Goal: Task Accomplishment & Management: Complete application form

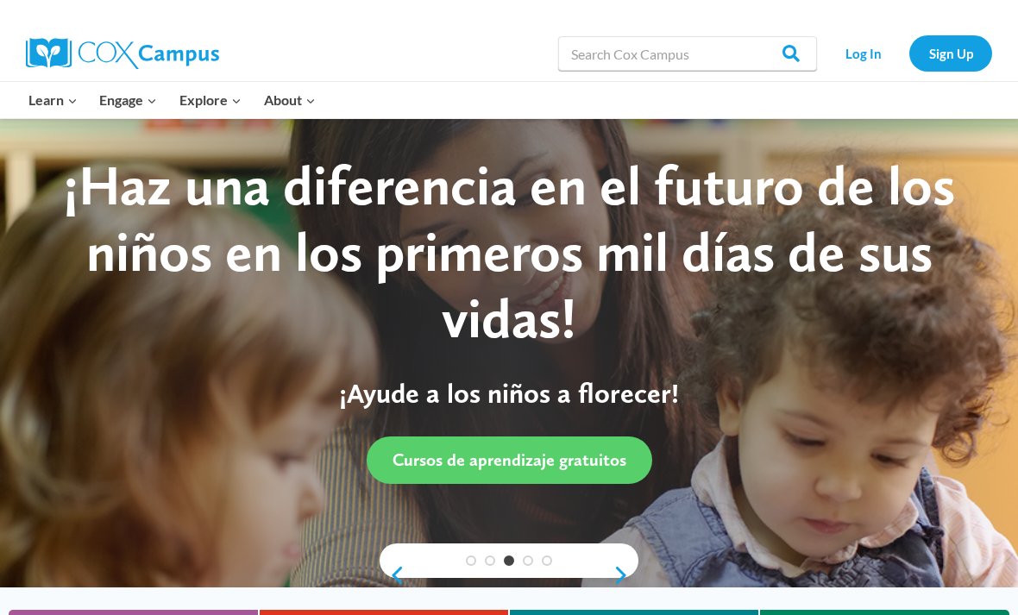
click at [930, 43] on link "Sign Up" at bounding box center [950, 52] width 83 height 35
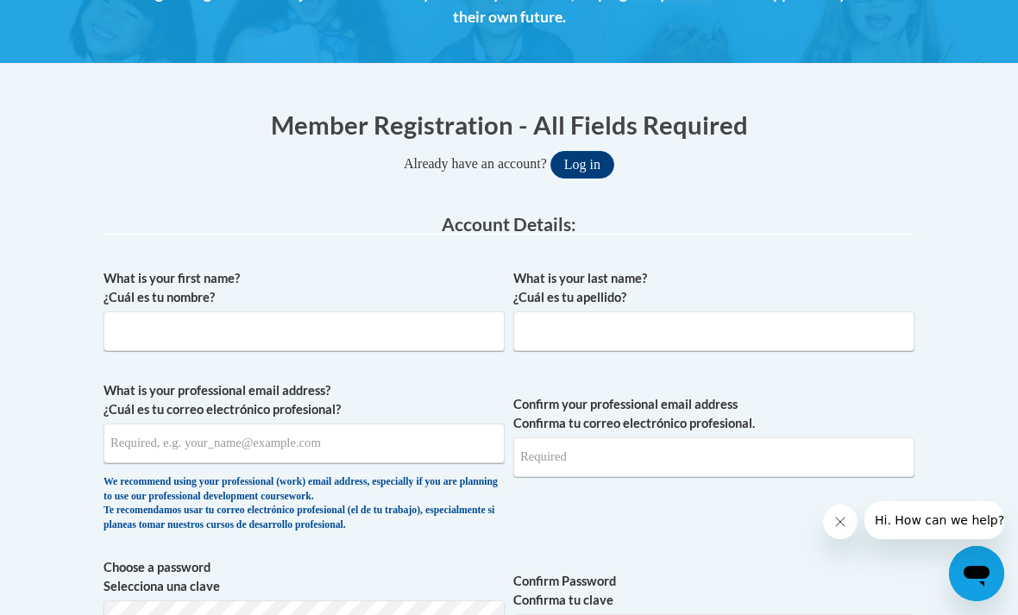
scroll to position [317, 0]
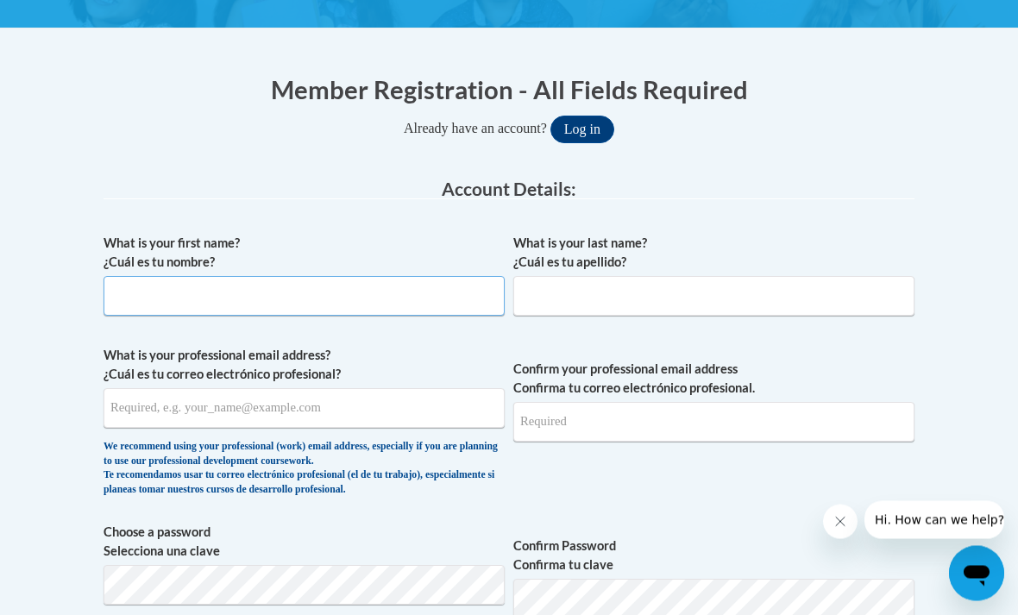
click at [125, 301] on input "What is your first name? ¿Cuál es tu nombre?" at bounding box center [304, 297] width 401 height 40
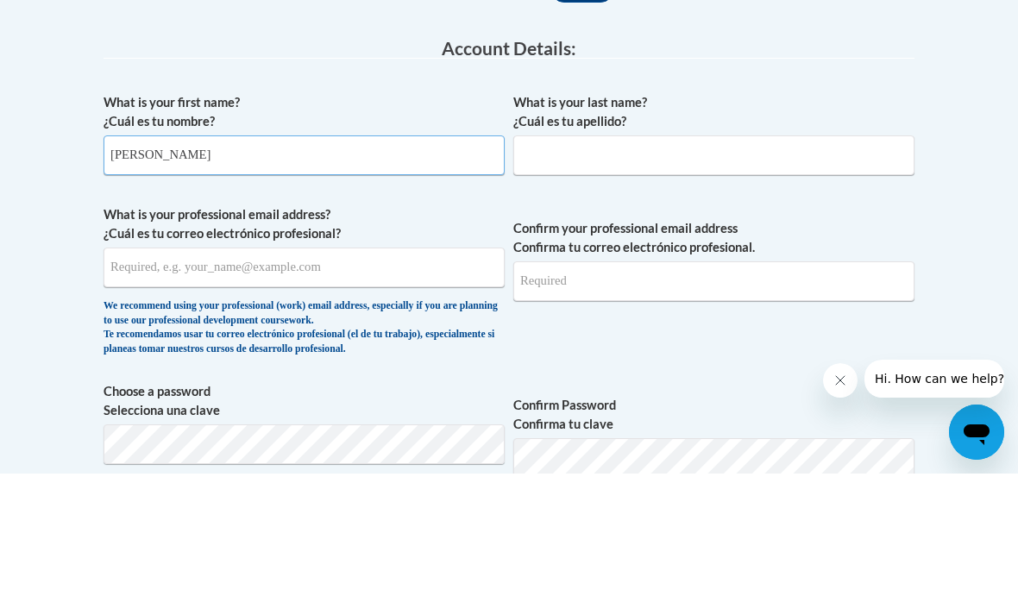
type input "Ayanna"
click at [715, 277] on input "What is your last name? ¿Cuál es tu apellido?" at bounding box center [713, 297] width 401 height 40
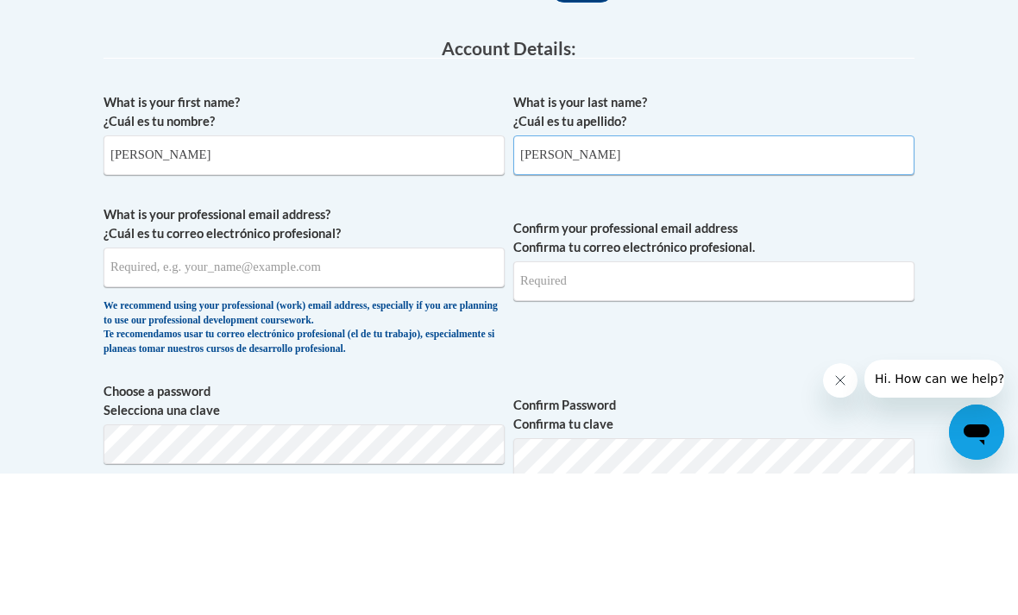
type input "Dixon"
click at [137, 389] on input "What is your professional email address? ¿Cuál es tu correo electrónico profesi…" at bounding box center [304, 409] width 401 height 40
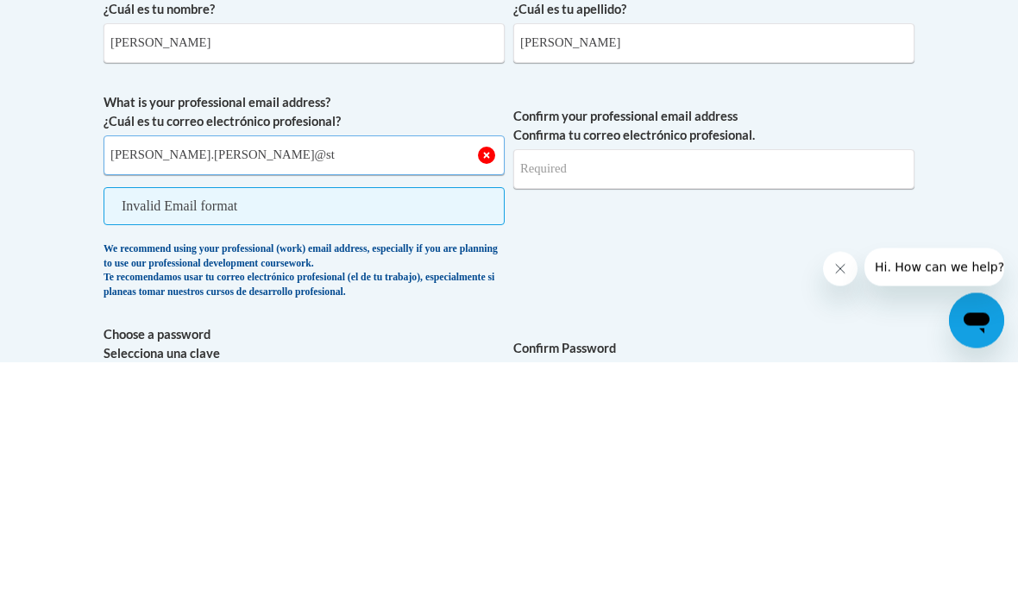
type input "ayanna.dixon@stu"
type input "ayanna.dixon@students.cau.edu"
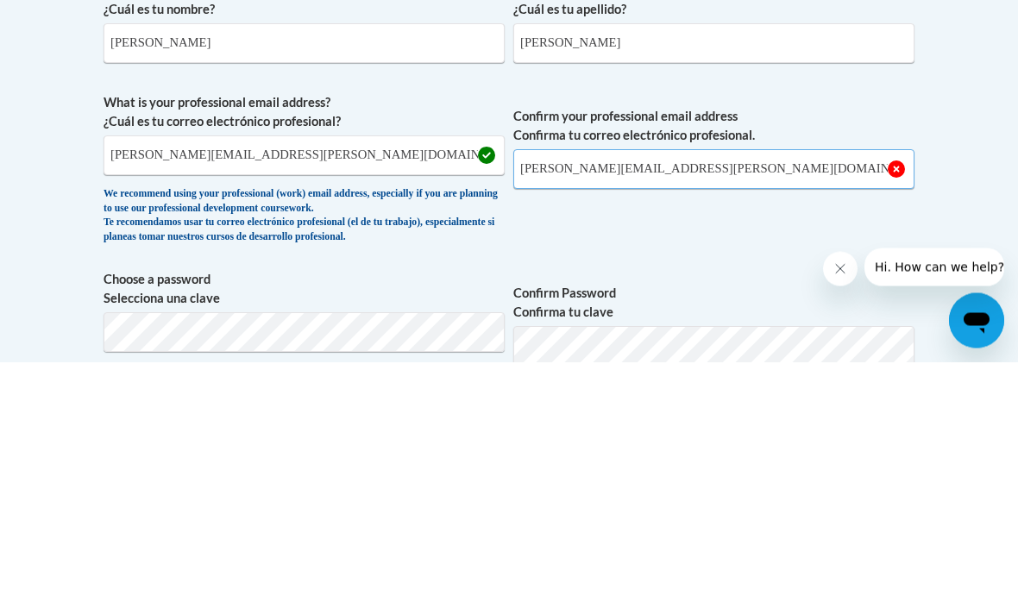
type input "ayanna.dixon@students.cau.edu"
click at [875, 524] on span "Confirm Password Confirma tu clave" at bounding box center [713, 579] width 401 height 110
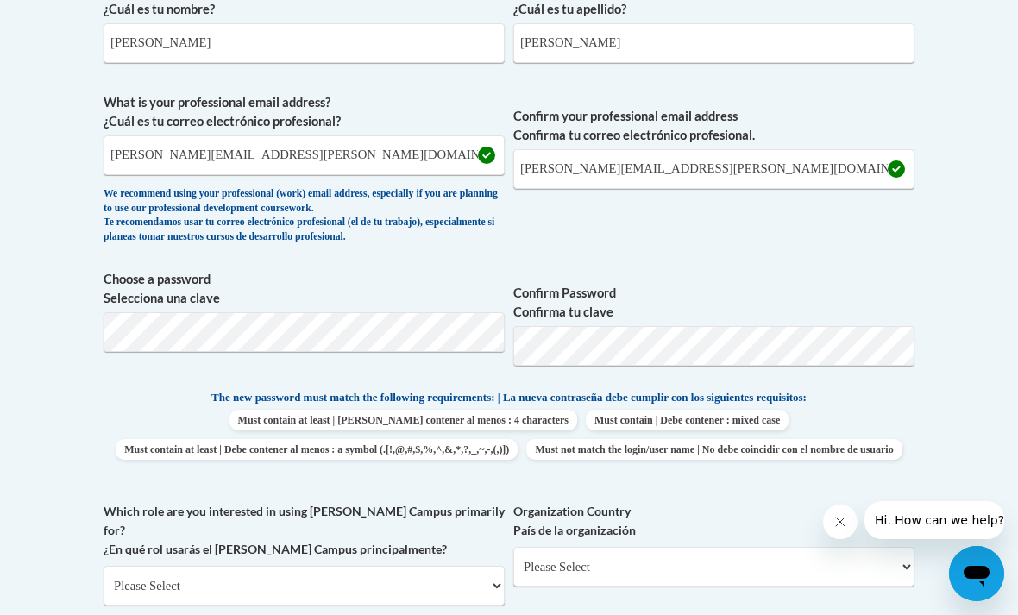
click at [11, 42] on body "This site uses cookies to help improve your learning experience. By continuing …" at bounding box center [509, 516] width 1018 height 2175
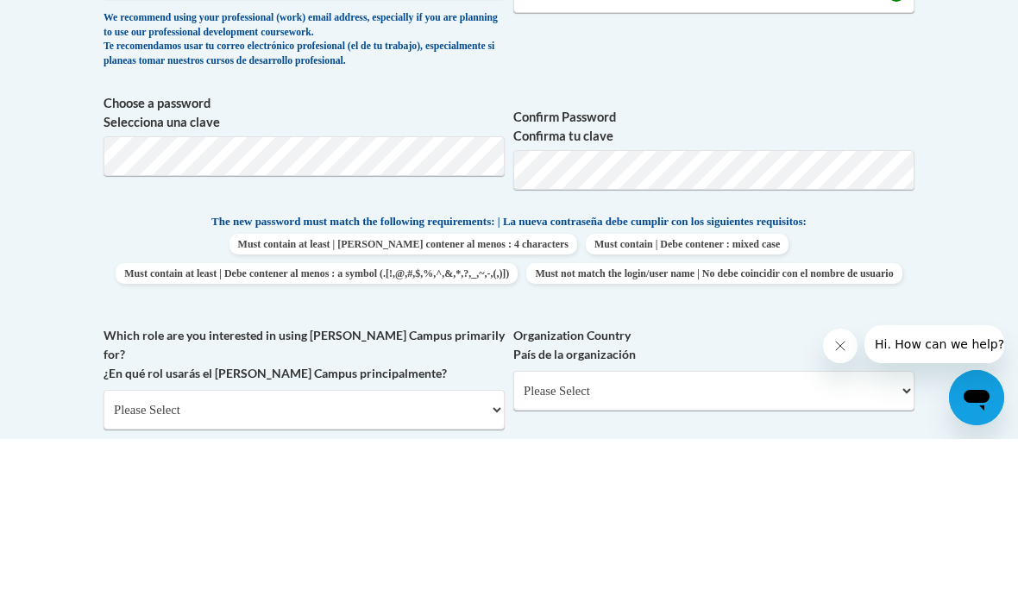
click at [77, 252] on body "This site uses cookies to help improve your learning experience. By continuing …" at bounding box center [509, 516] width 1018 height 2175
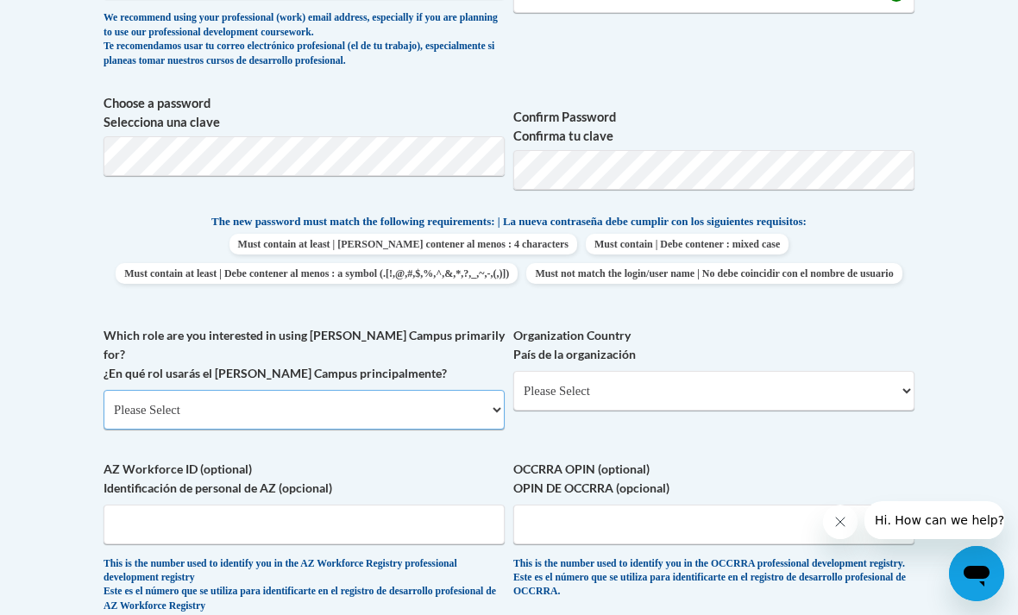
click at [123, 390] on select "Please Select College/University | Colegio/Universidad Community/Nonprofit Part…" at bounding box center [304, 410] width 401 height 40
select select "5a18ea06-2b54-4451-96f2-d152daf9eac5"
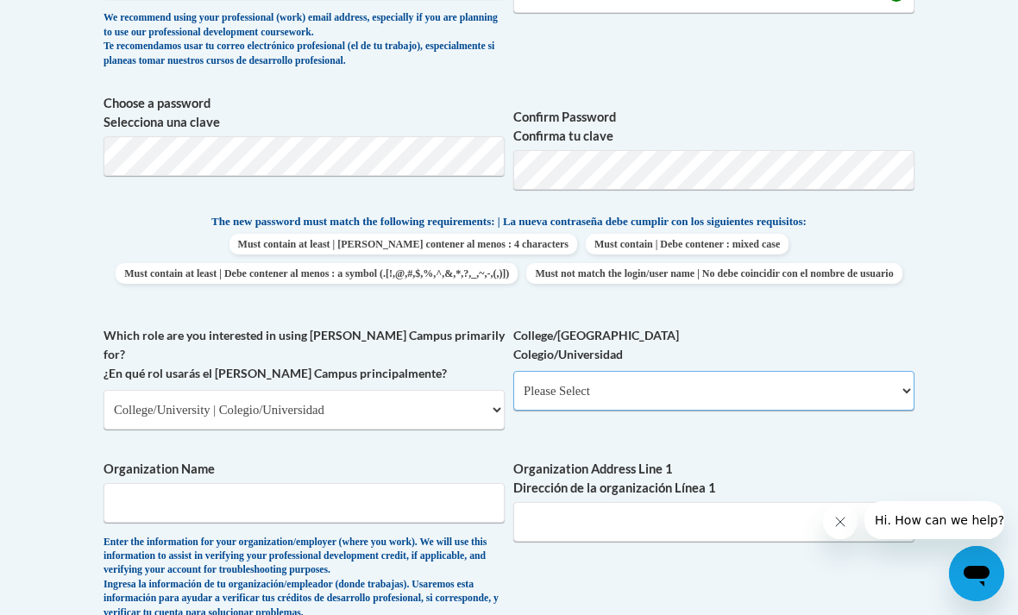
click at [871, 384] on select "Please Select College/University Staff | Empleado universitario College/Univers…" at bounding box center [713, 391] width 401 height 40
click at [863, 388] on select "Please Select College/University Staff | Empleado universitario College/Univers…" at bounding box center [713, 391] width 401 height 40
select select "99b32b07-cffc-426c-8bf6-0cd77760d84b"
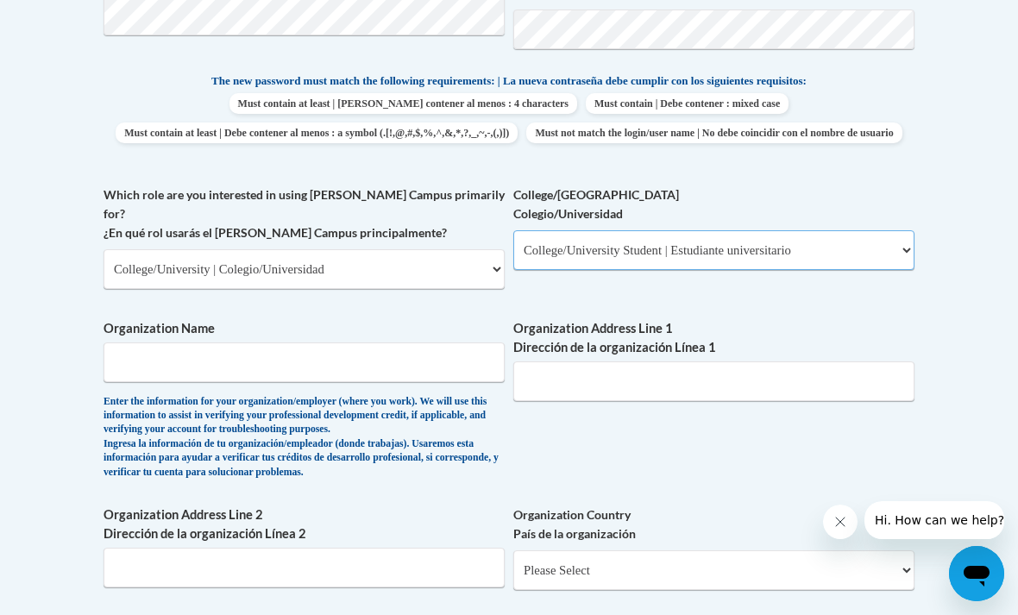
scroll to position [888, 0]
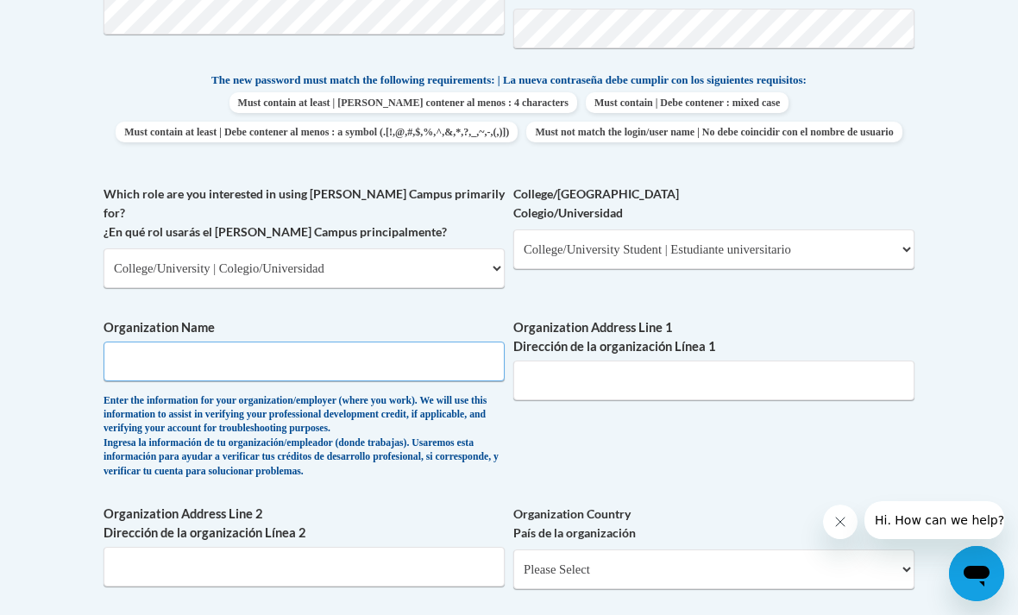
click at [185, 342] on input "Organization Name" at bounding box center [304, 362] width 401 height 40
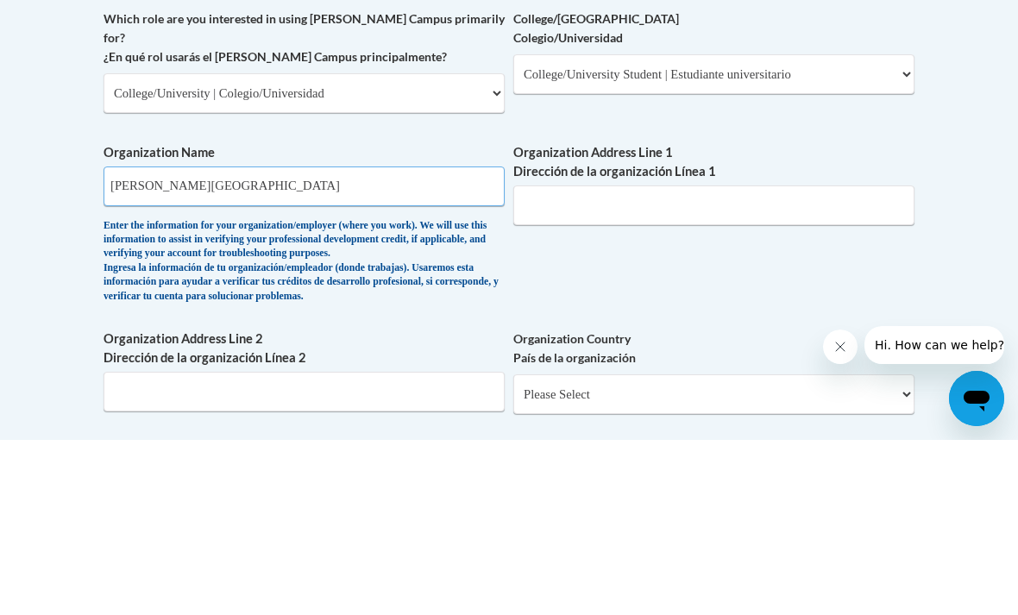
type input "Clark Atlanta University"
click at [758, 361] on input "Organization Address Line 1 Dirección de la organización Línea 1" at bounding box center [713, 381] width 401 height 40
click at [951, 272] on body "This site uses cookies to help improve your learning experience. By continuing …" at bounding box center [509, 350] width 1018 height 2476
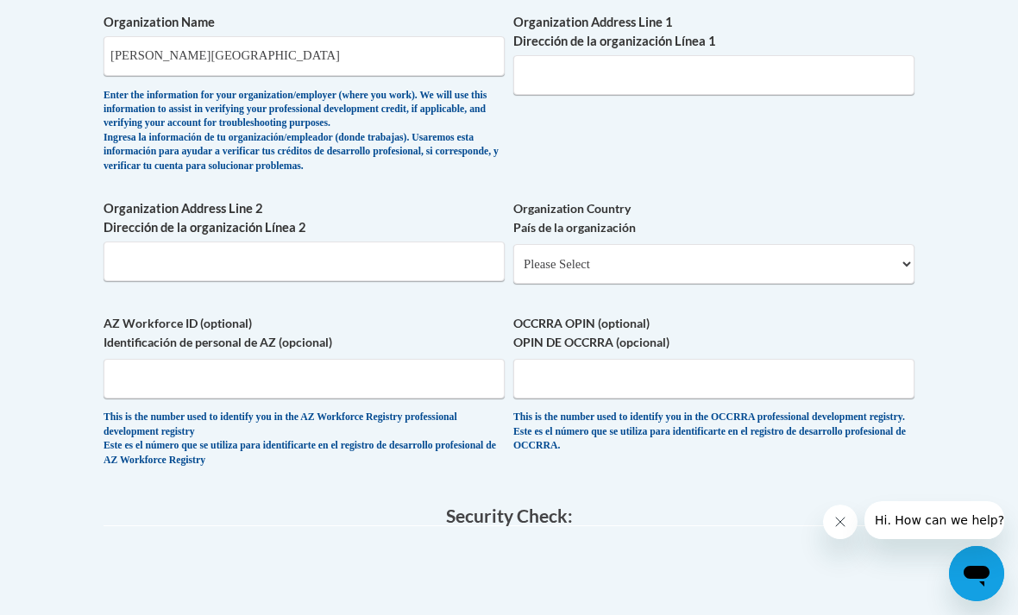
scroll to position [1186, 0]
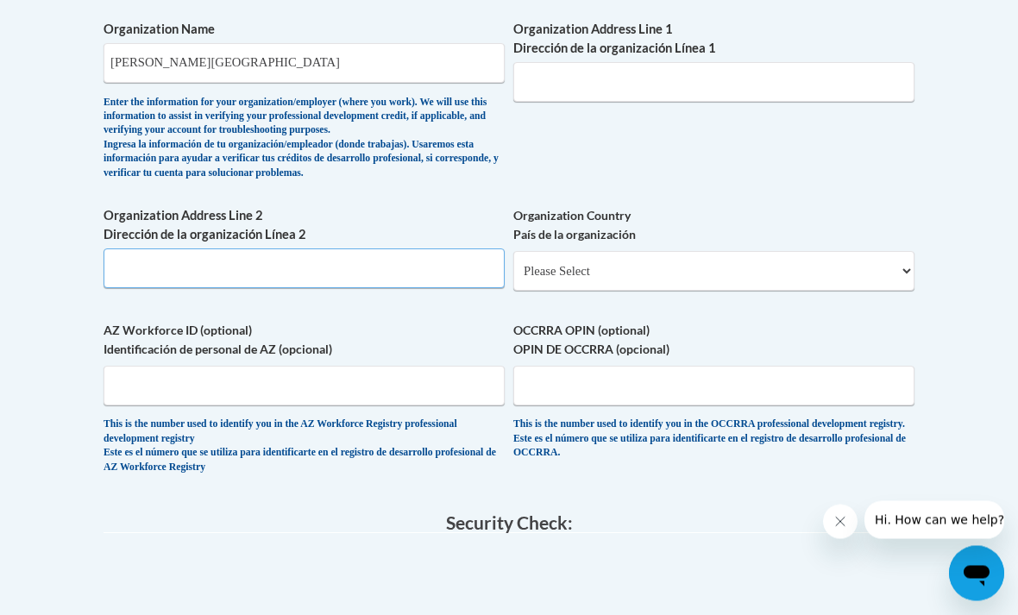
click at [156, 249] on input "Organization Address Line 2 Dirección de la organización Línea 2" at bounding box center [304, 269] width 401 height 40
type input "223 James P Brawley Dr Sw"
click at [32, 223] on body "This site uses cookies to help improve your learning experience. By continuing …" at bounding box center [509, 52] width 1018 height 2476
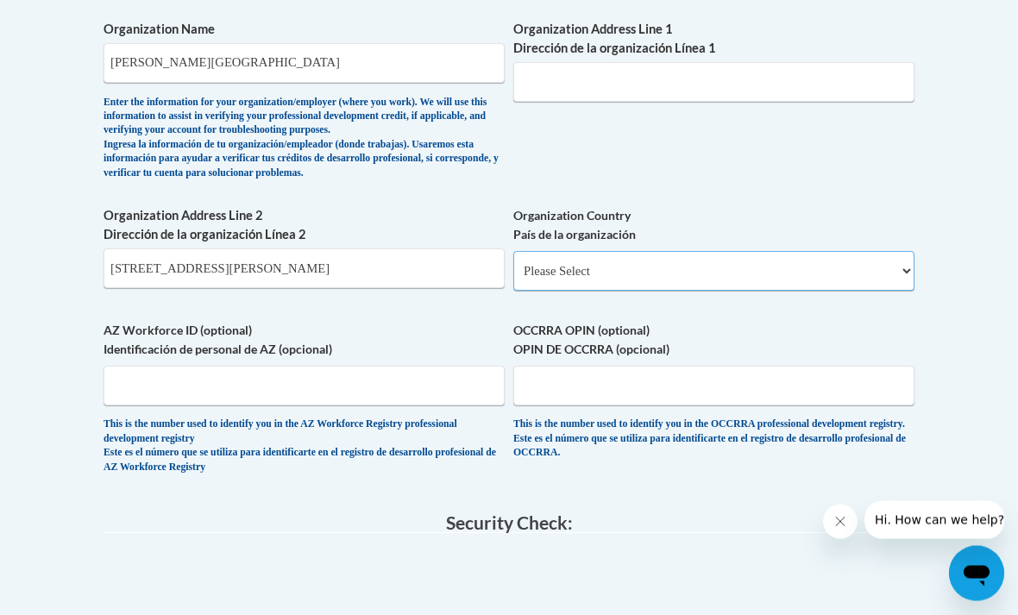
click at [874, 252] on select "Please Select United States | Estados Unidos Outside of the United States | Fue…" at bounding box center [713, 272] width 401 height 40
select select "ad49bcad-a171-4b2e-b99c-48b446064914"
select select
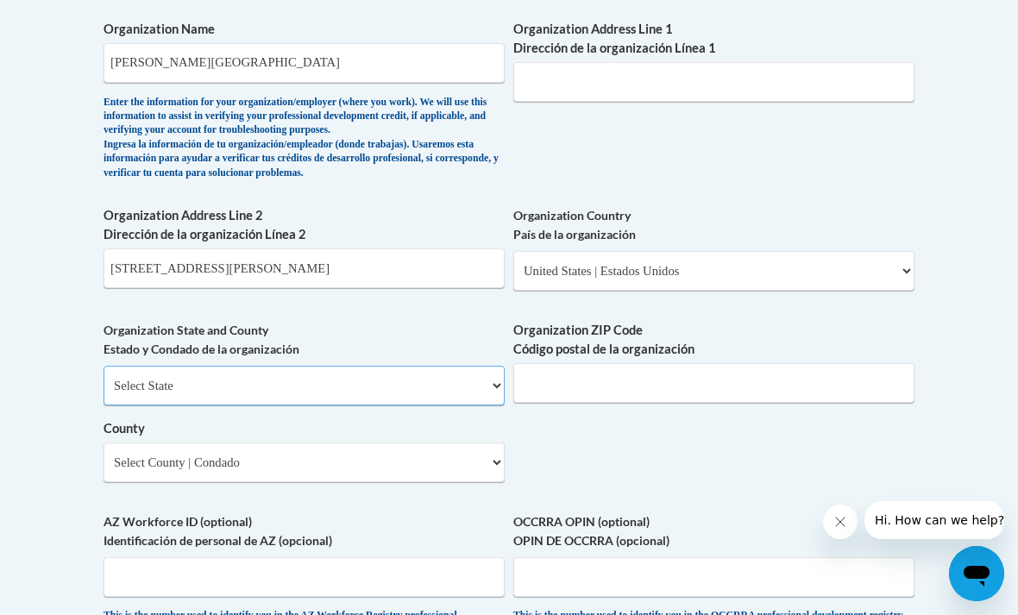
click at [152, 366] on select "Select State Alabama Alaska Arizona Arkansas California Colorado Connecticut De…" at bounding box center [304, 386] width 401 height 40
select select "Georgia"
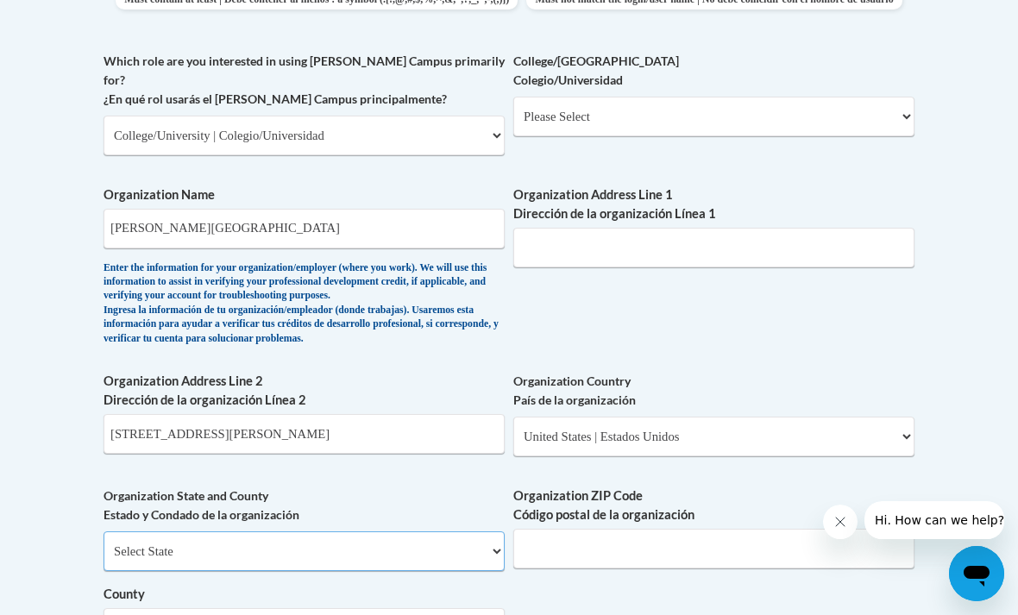
scroll to position [1019, 0]
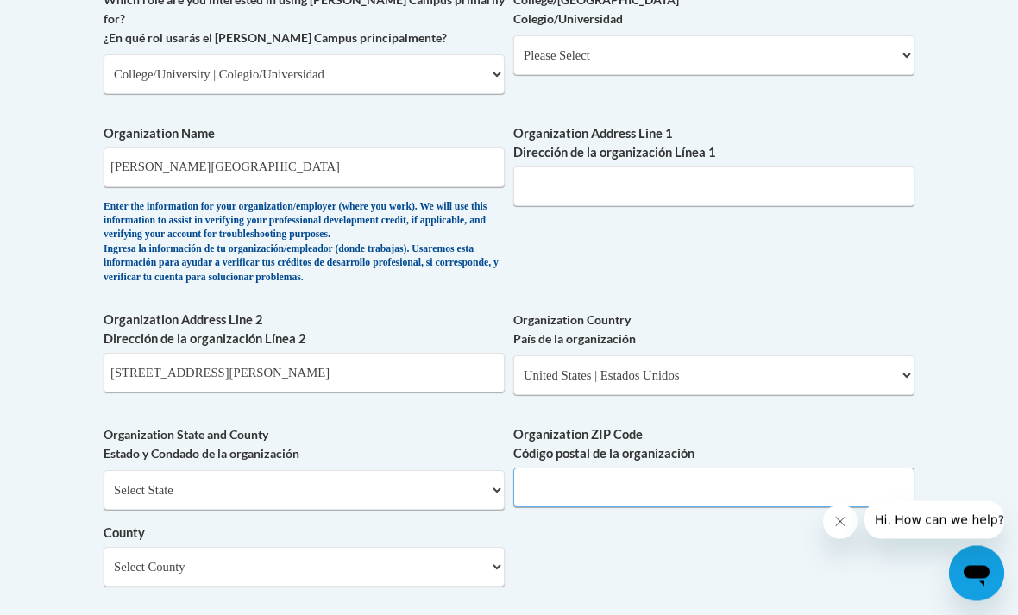
click at [807, 468] on input "Organization ZIP Code Código postal de la organización" at bounding box center [713, 488] width 401 height 40
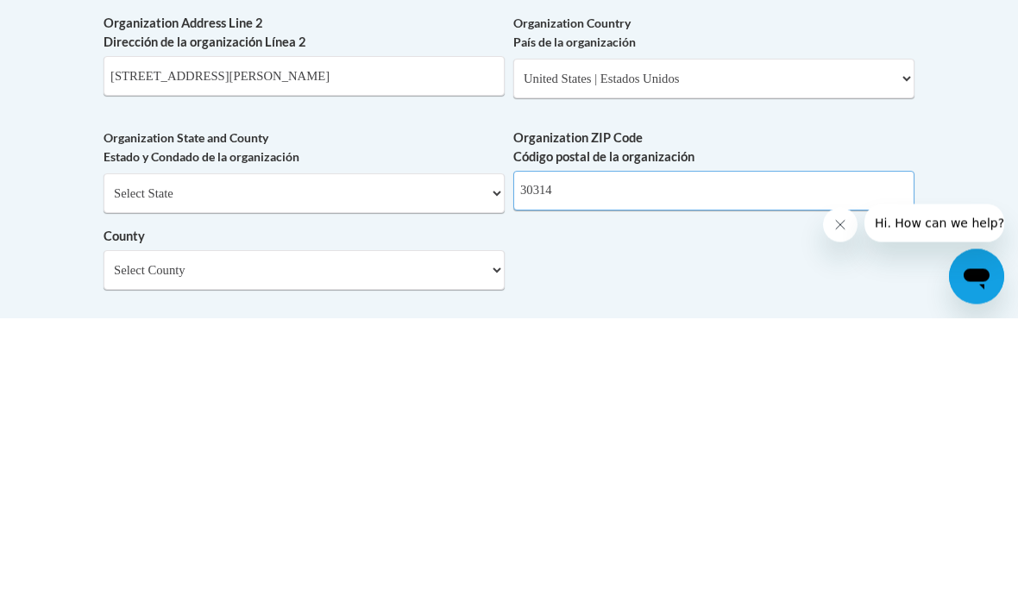
type input "30314"
click at [151, 548] on select "Select County Appling Atkinson Bacon Baker Baldwin Banks Barrow Bartow Ben Hill…" at bounding box center [304, 568] width 401 height 40
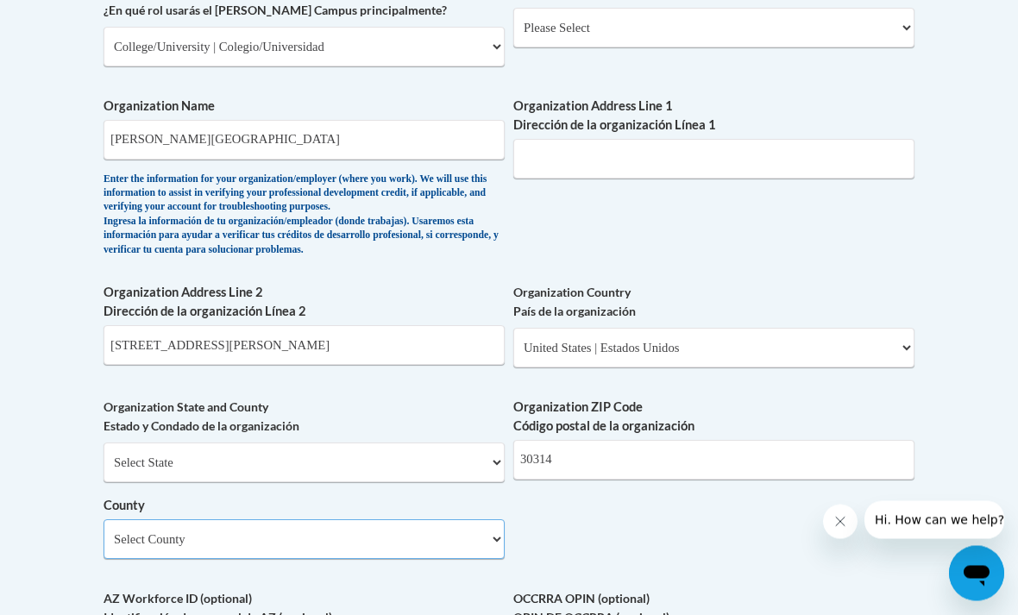
scroll to position [1133, 0]
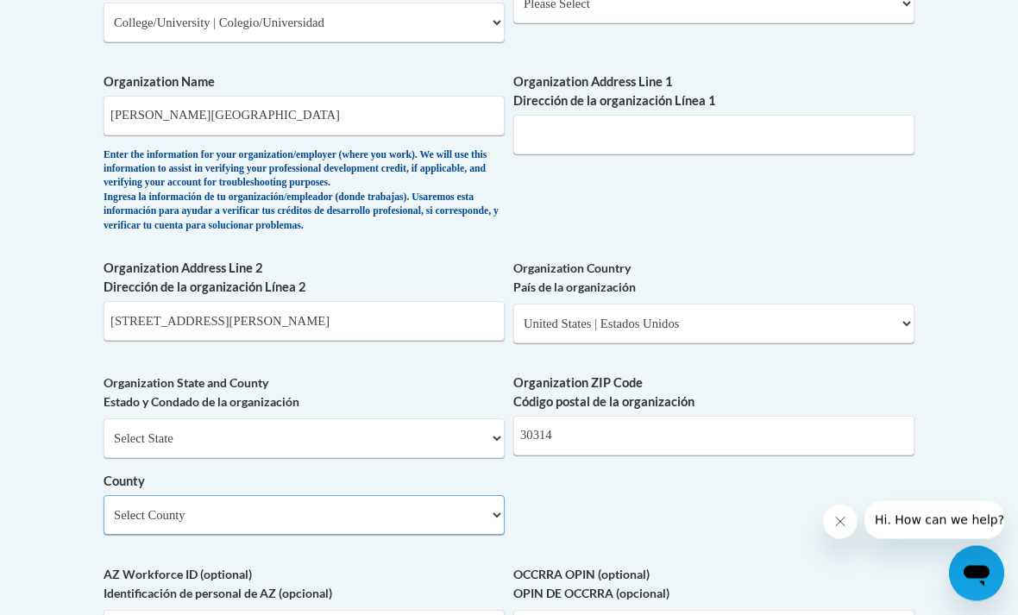
click at [124, 496] on select "Select County Appling Atkinson Bacon Baker Baldwin Banks Barrow Bartow Ben Hill…" at bounding box center [304, 516] width 401 height 40
select select "Fulton"
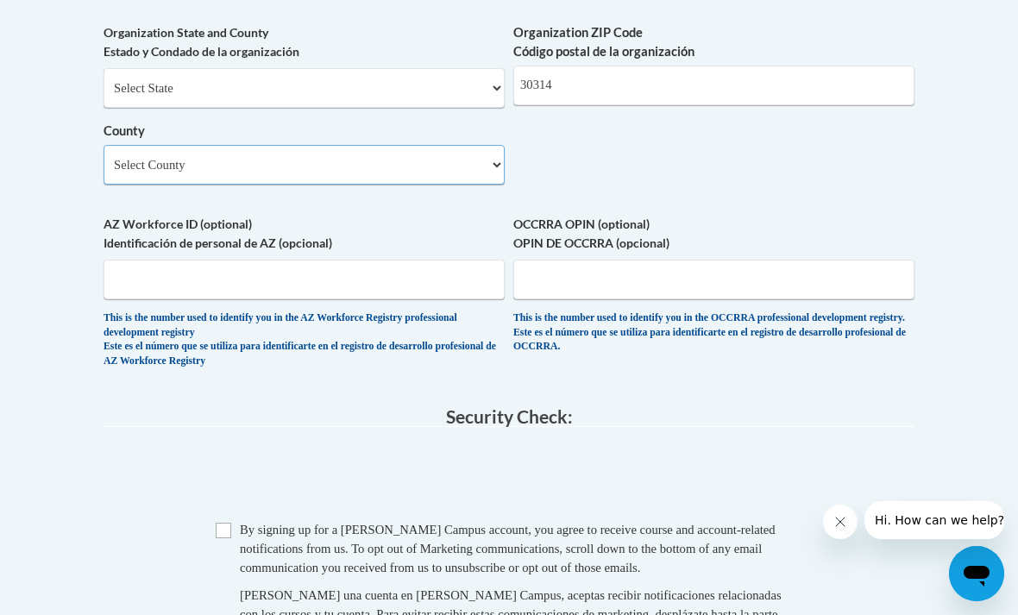
scroll to position [1503, 0]
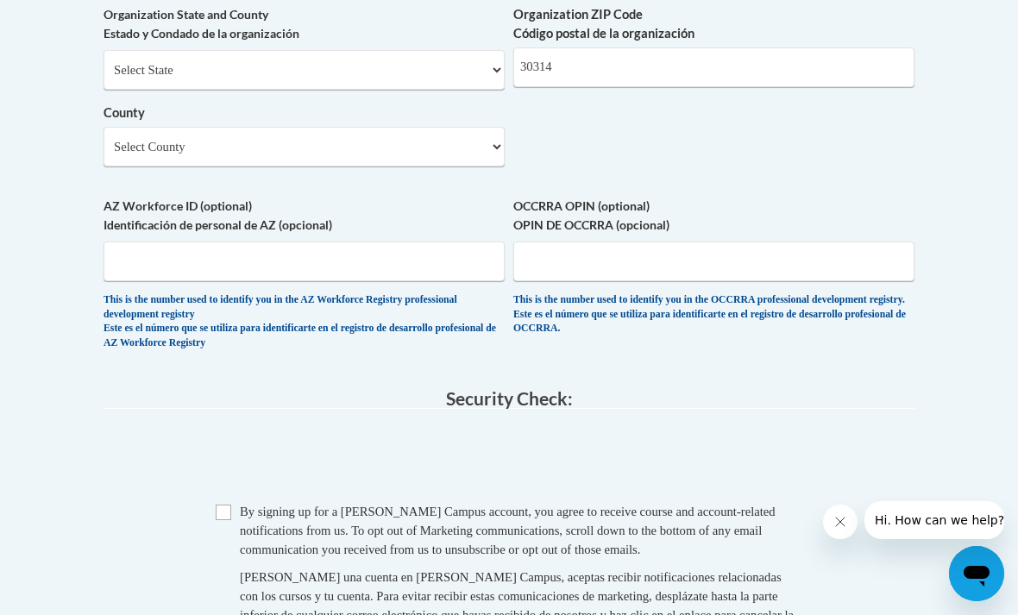
click at [206, 502] on div "Checkbox By signing up for a Cox Campus account, you agree to receive course an…" at bounding box center [509, 581] width 811 height 159
click at [227, 505] on input "Checkbox" at bounding box center [224, 513] width 16 height 16
checkbox input "true"
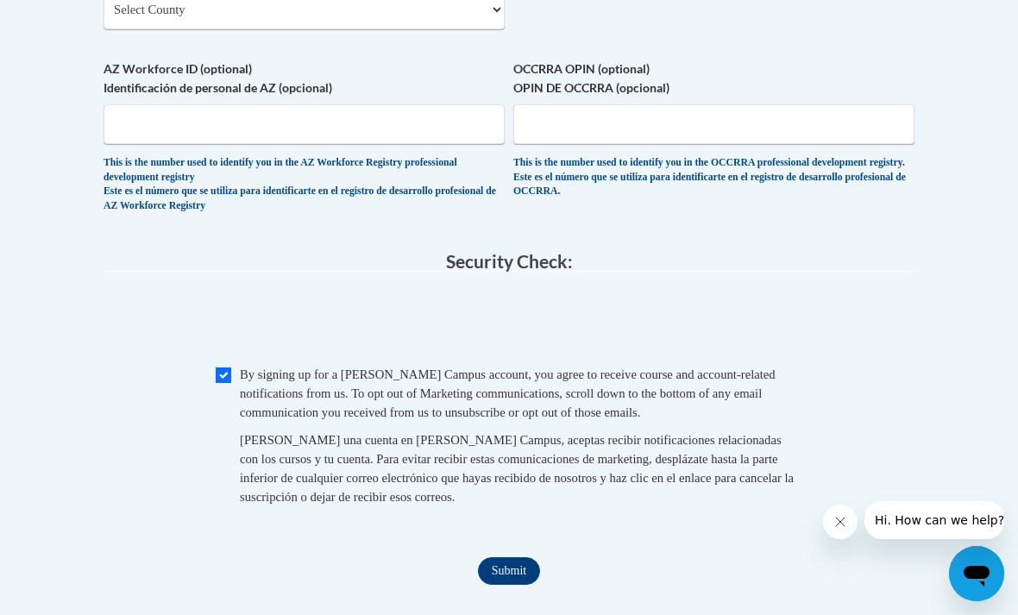
click at [492, 557] on input "Submit" at bounding box center [509, 571] width 62 height 28
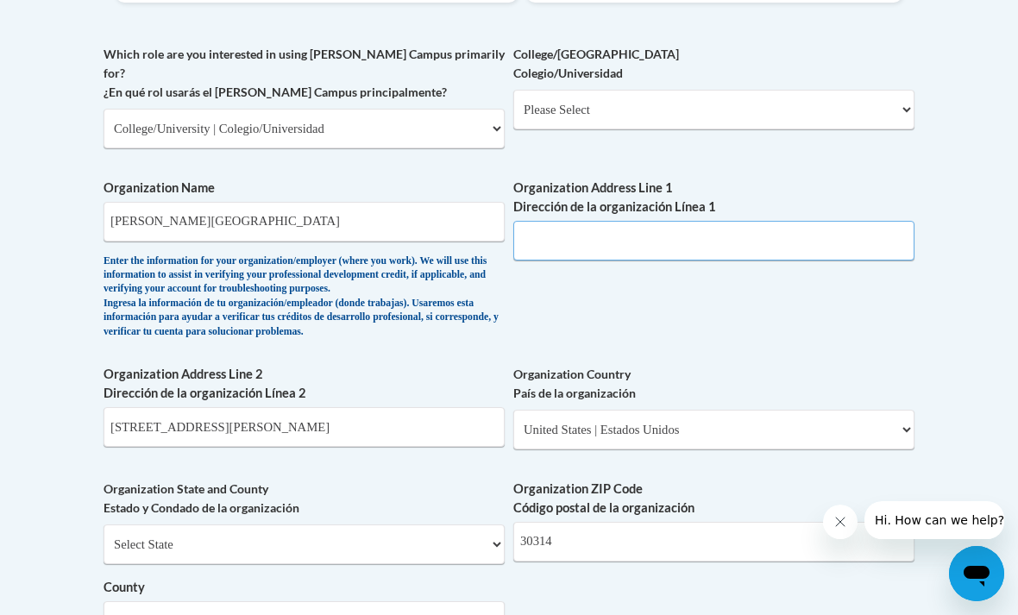
scroll to position [1027, 0]
click at [850, 266] on div "What is your first name? ¿Cuál es tu nombre? Ayanna What is your last name? ¿Cu…" at bounding box center [509, 179] width 811 height 1327
click at [105, 408] on input "223 James P Brawley Dr Sw" at bounding box center [304, 428] width 401 height 40
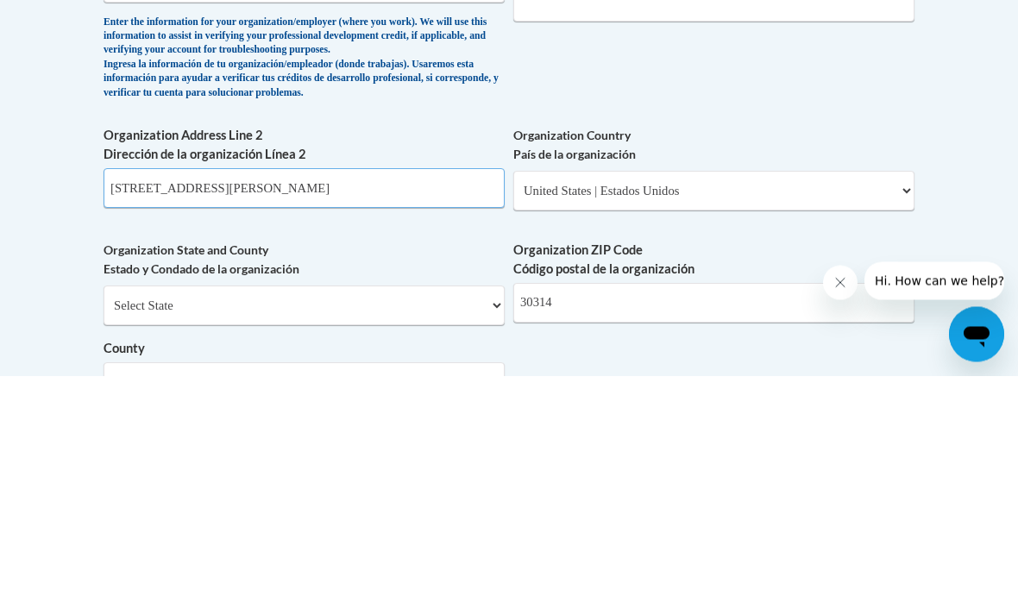
click at [122, 408] on input "223 James P Brawley Dr Sw" at bounding box center [304, 428] width 401 height 40
click at [118, 408] on input "223 James P Brawley Dr Sw" at bounding box center [304, 428] width 401 height 40
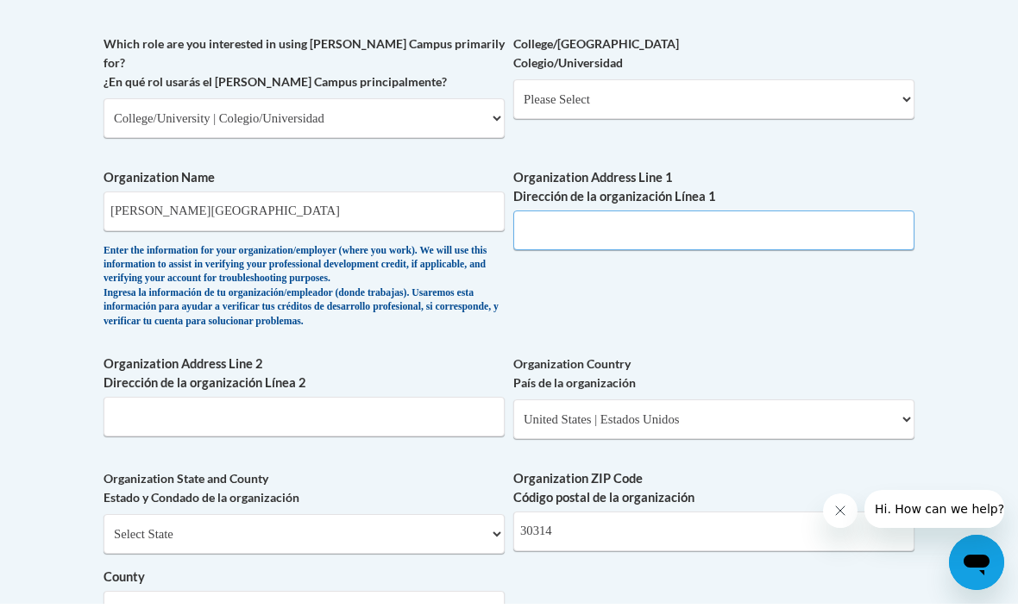
click at [807, 222] on input "Organization Address Line 1 Dirección de la organización Línea 1" at bounding box center [713, 242] width 401 height 40
click at [782, 222] on input "Organization Address Line 1 Dirección de la organización Línea 1" at bounding box center [713, 242] width 401 height 40
paste input "223 James P Brawley Dr Sw"
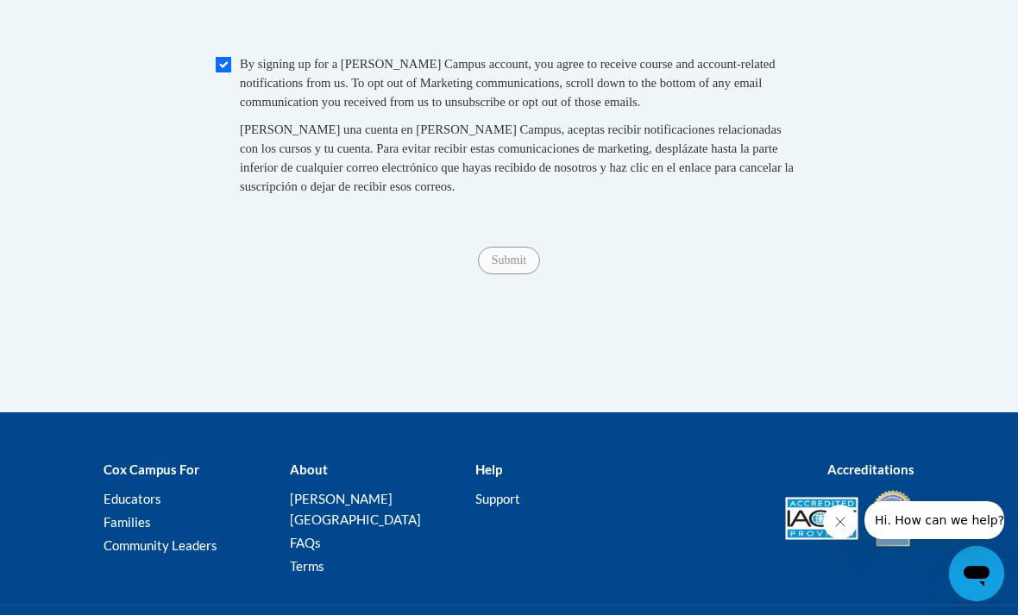
scroll to position [1943, 0]
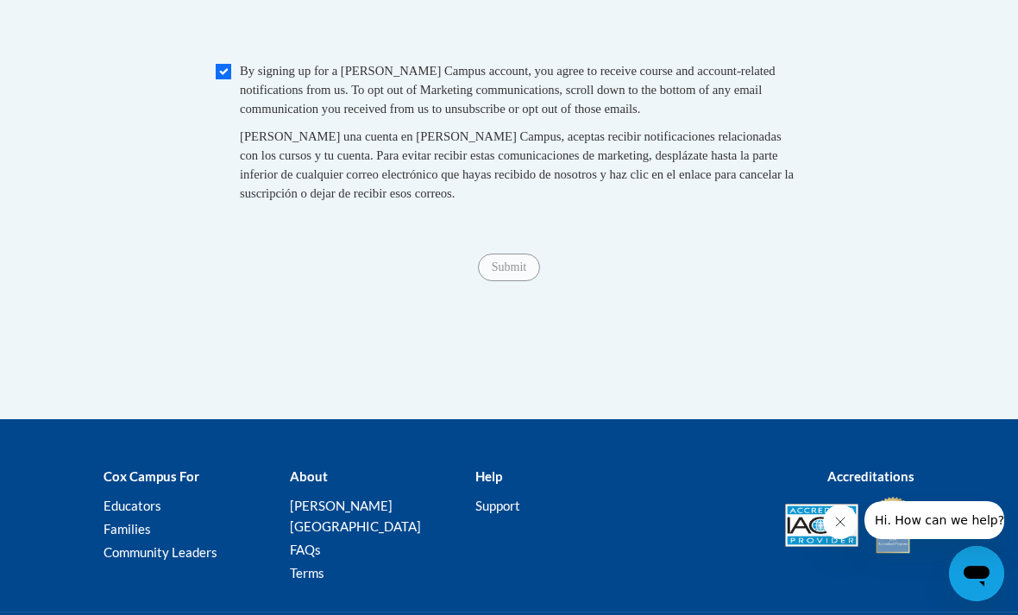
type input "223 James P Brawley Dr Sw"
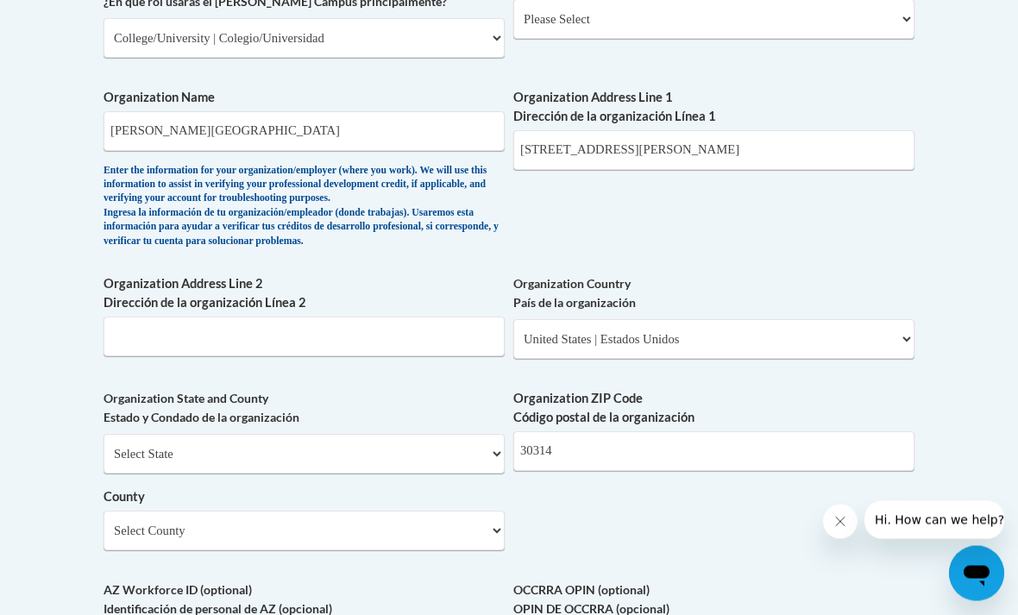
scroll to position [1126, 0]
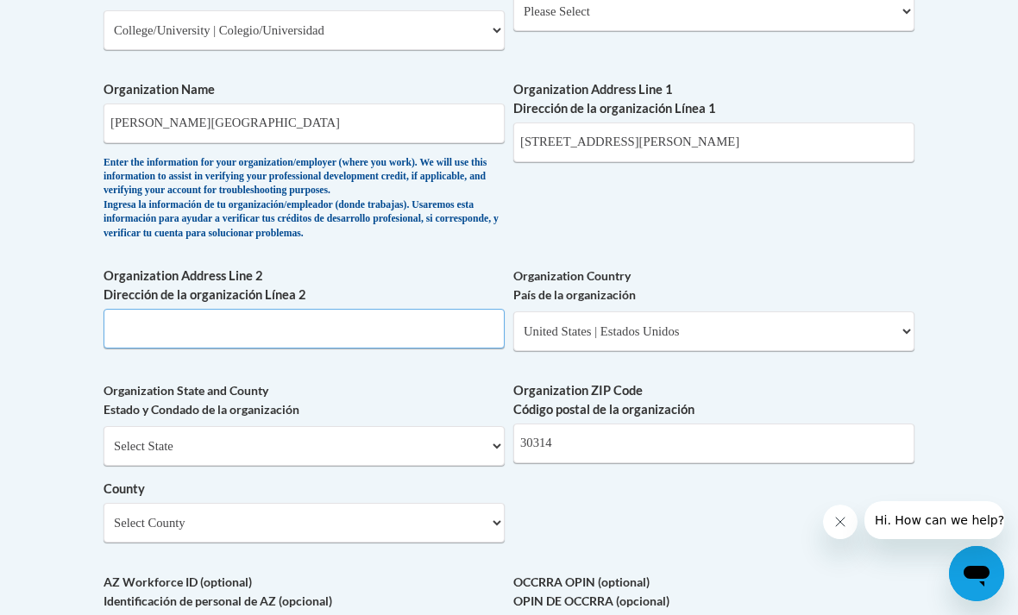
click at [113, 309] on input "Organization Address Line 2 Dirección de la organización Línea 2" at bounding box center [304, 329] width 401 height 40
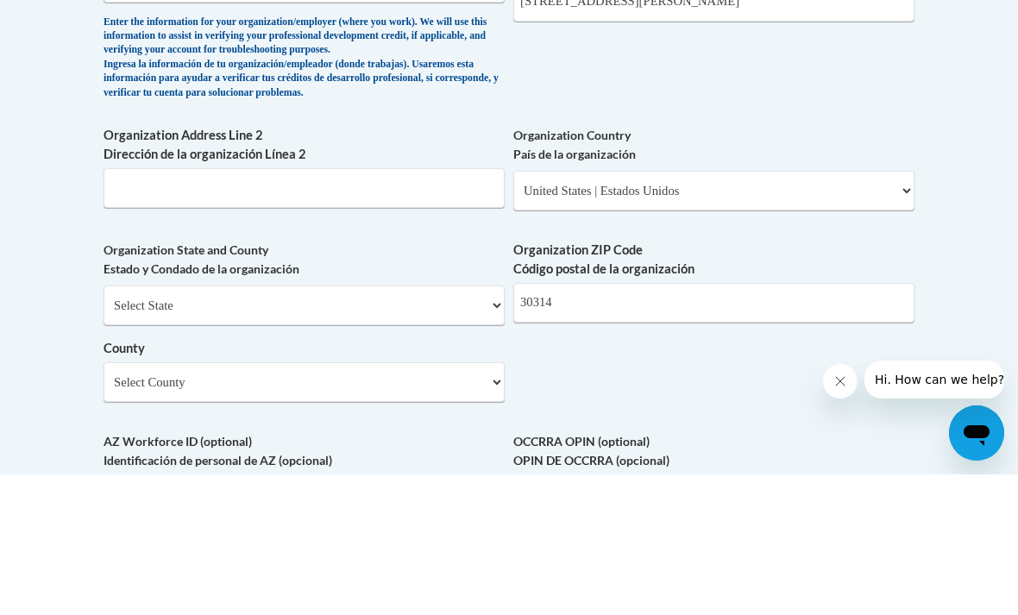
click at [61, 211] on body "This site uses cookies to help improve your learning experience. By continuing …" at bounding box center [509, 208] width 1018 height 2668
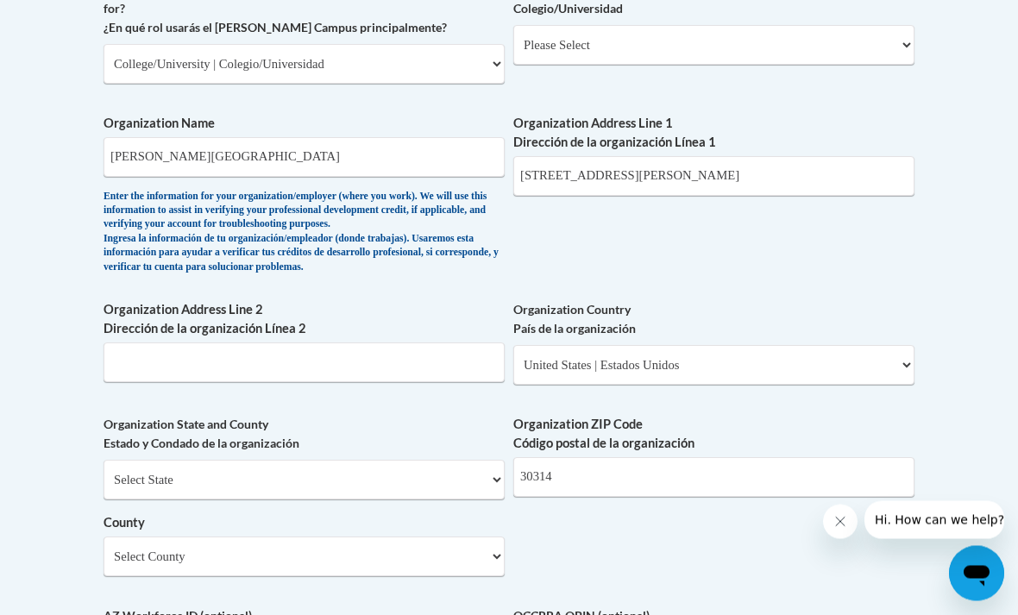
scroll to position [1126, 0]
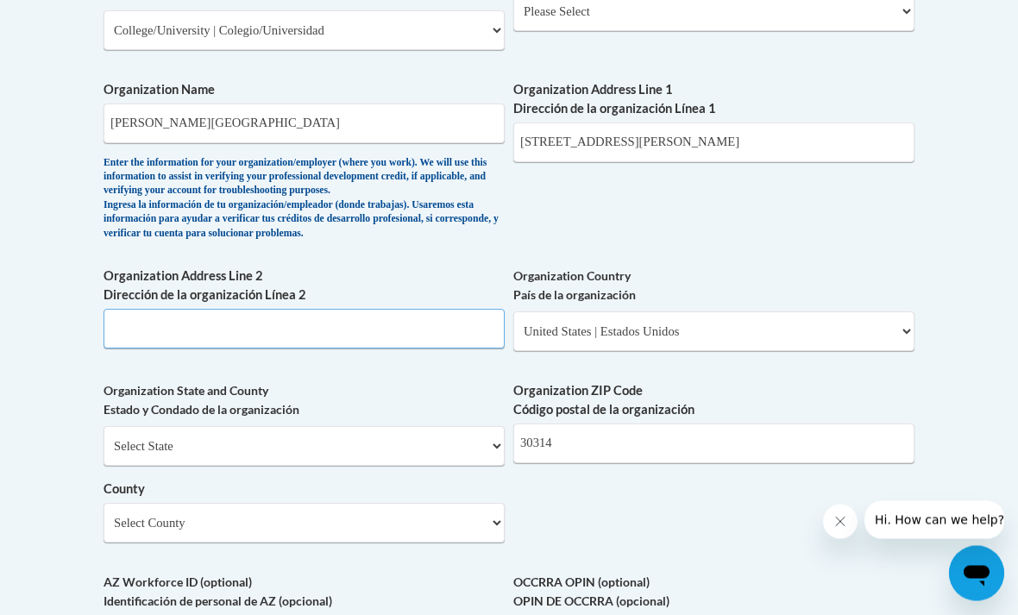
click at [163, 310] on input "Organization Address Line 2 Dirección de la organización Línea 2" at bounding box center [304, 330] width 401 height 40
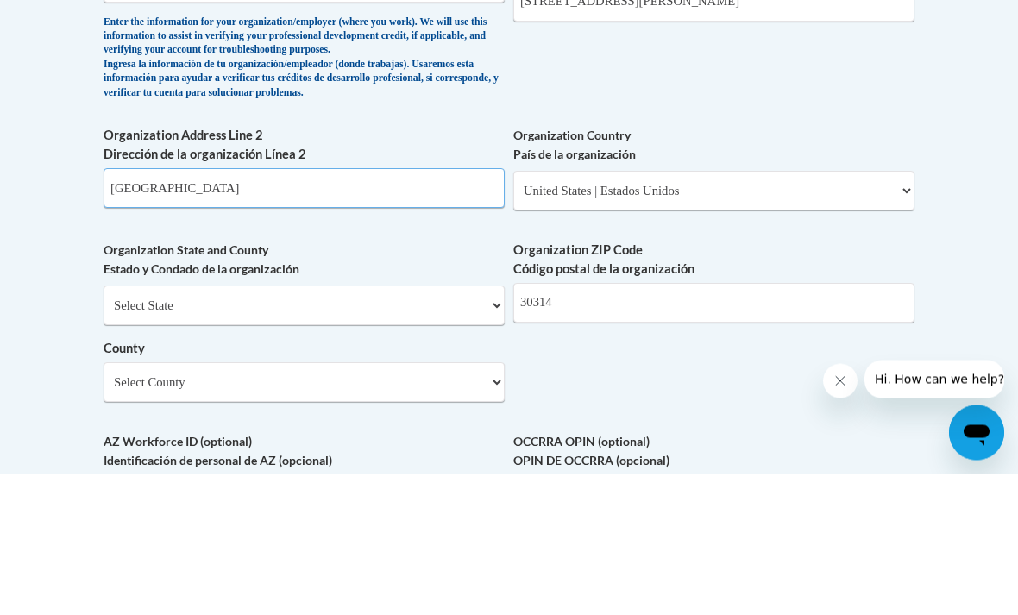
type input "Atlanta"
click at [992, 249] on body "This site uses cookies to help improve your learning experience. By continuing …" at bounding box center [509, 208] width 1018 height 2668
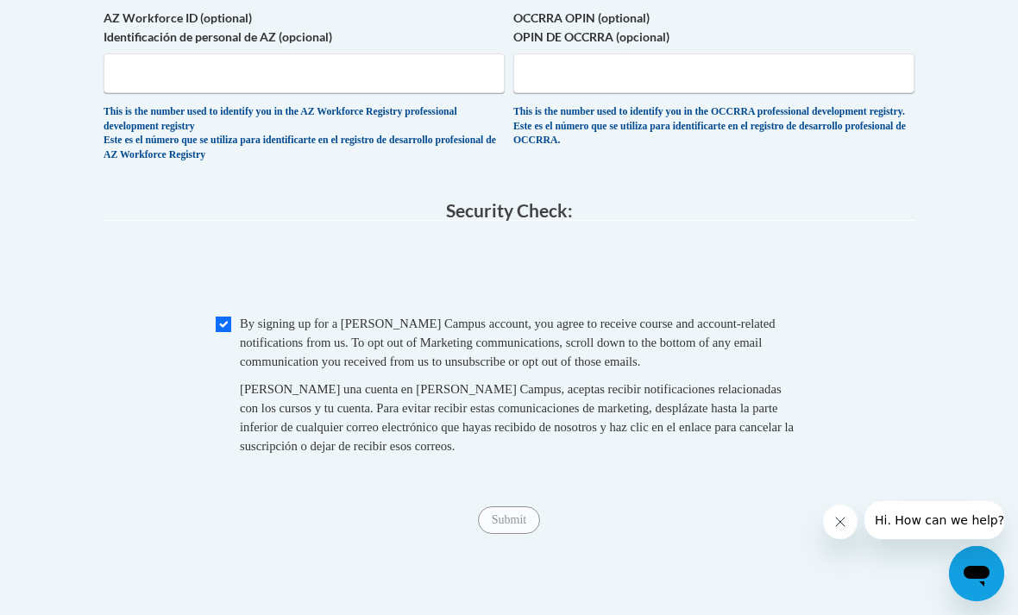
scroll to position [1689, 0]
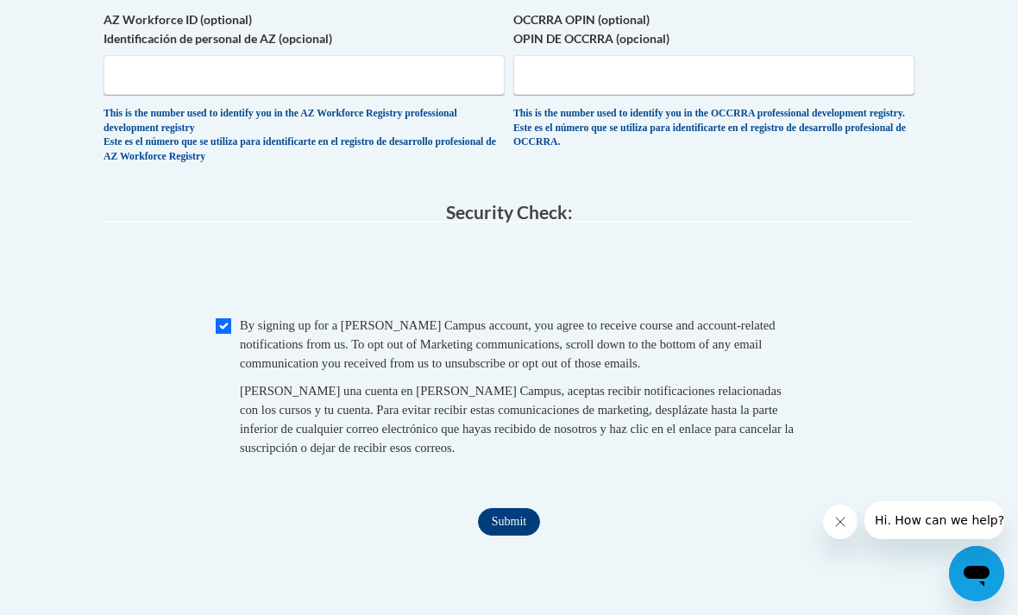
click at [499, 508] on input "Submit" at bounding box center [509, 522] width 62 height 28
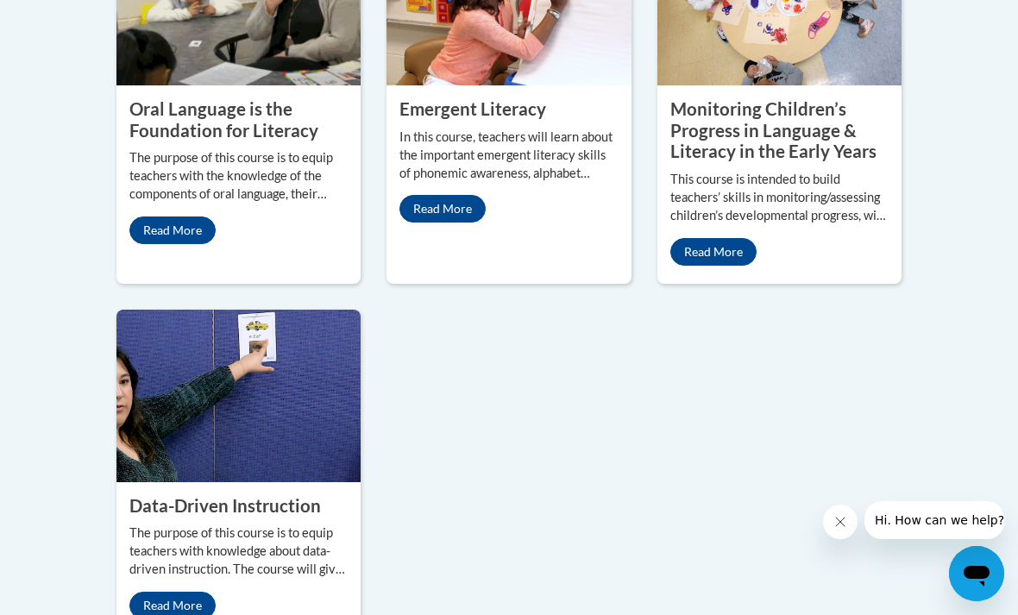
scroll to position [1859, 0]
